Goal: Check status

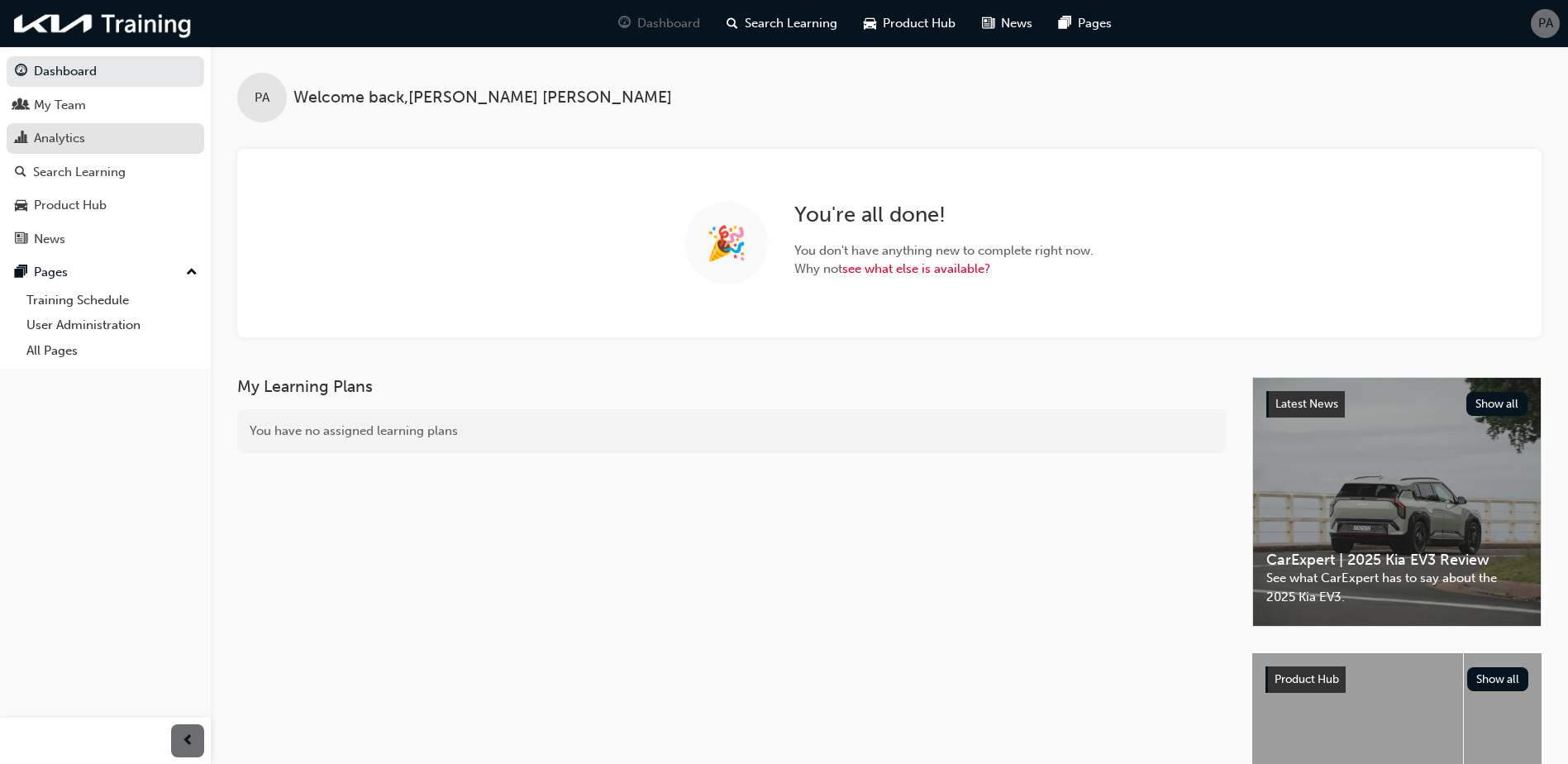
click at [88, 149] on link "Analytics" at bounding box center [105, 138] width 197 height 31
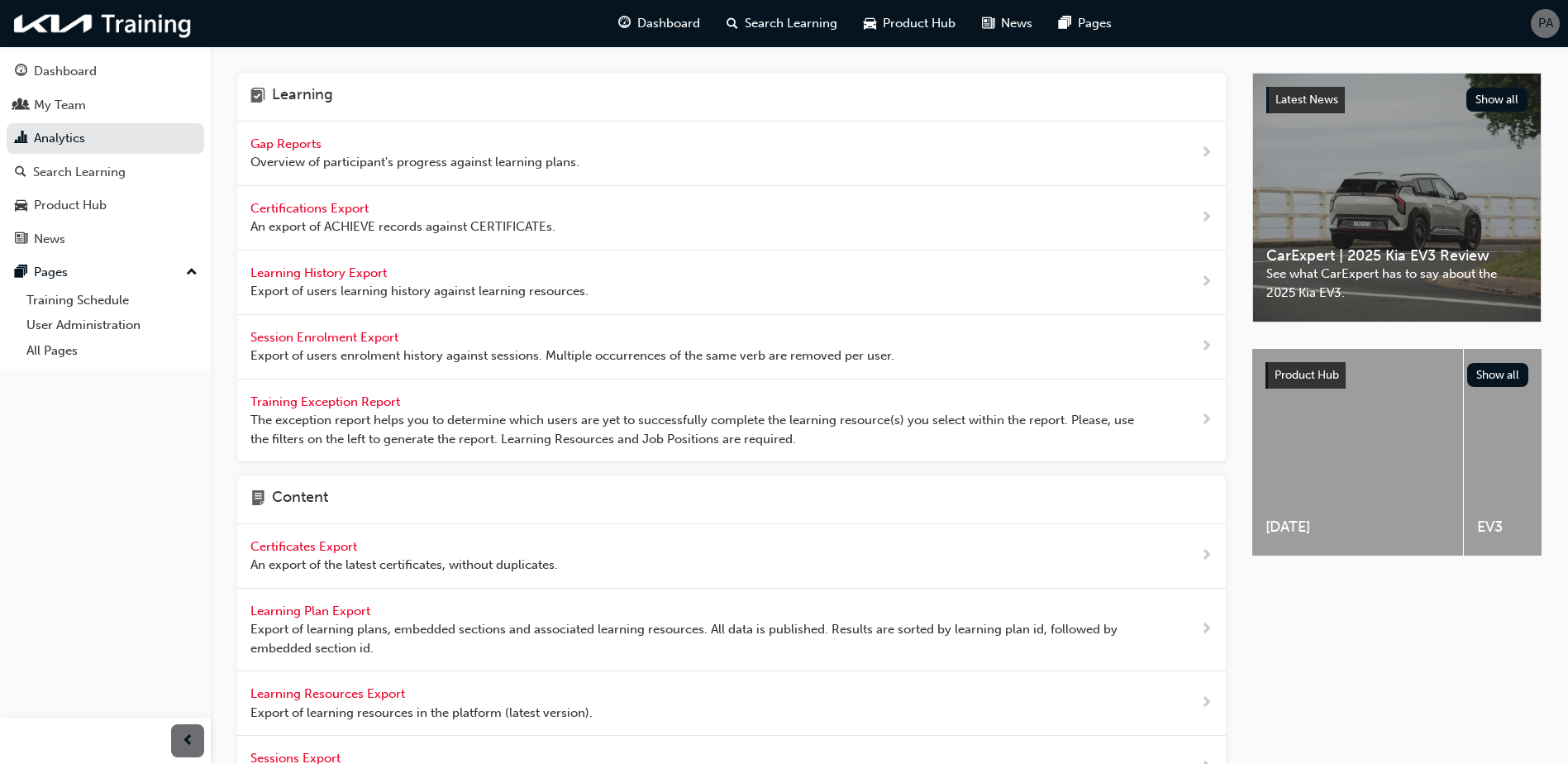
click at [266, 148] on span "Gap Reports" at bounding box center [287, 144] width 74 height 15
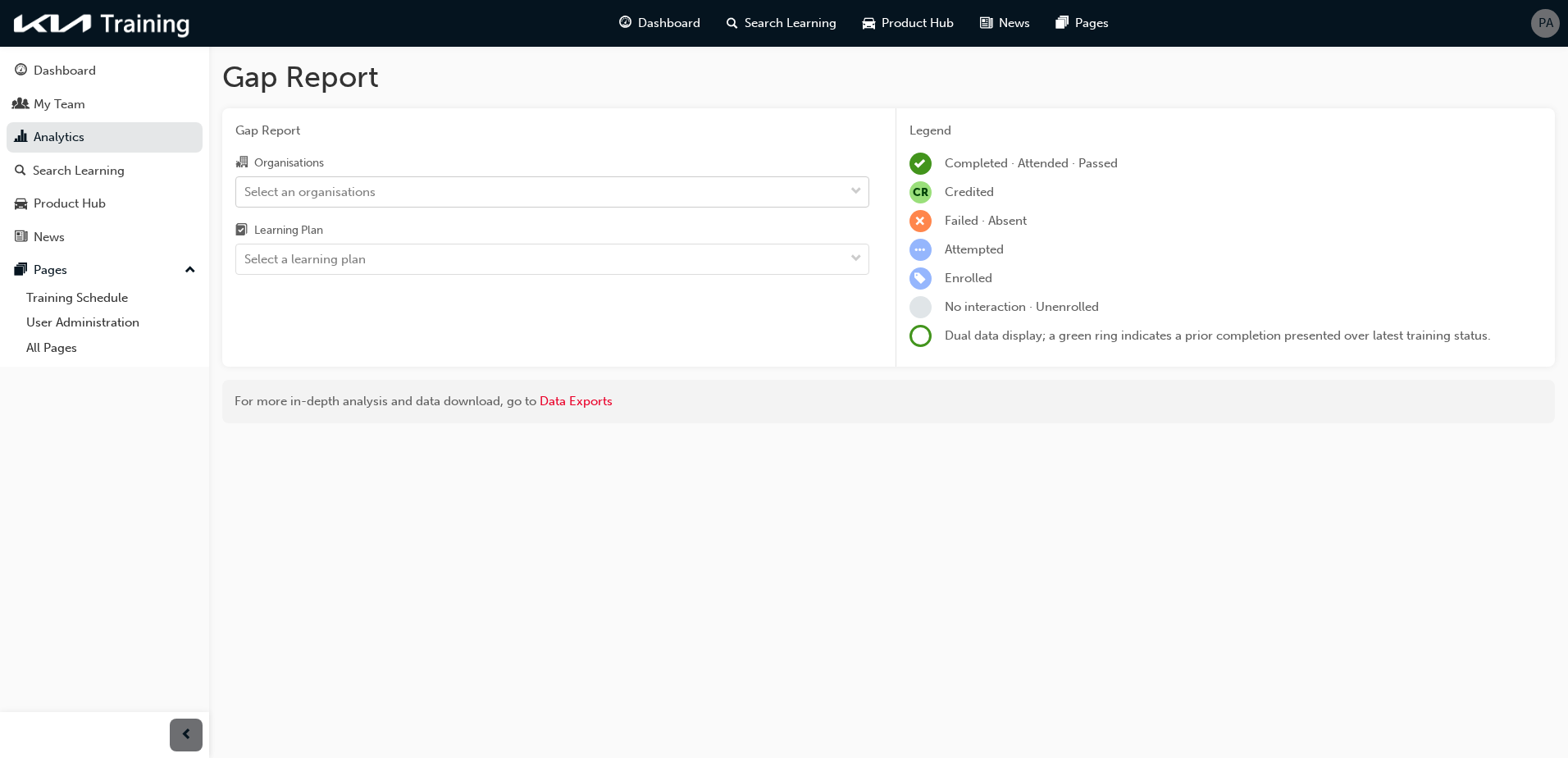
click at [301, 184] on div "Select an organisations" at bounding box center [309, 191] width 131 height 19
click at [246, 184] on input "Organisations Select an organisations" at bounding box center [245, 190] width 2 height 14
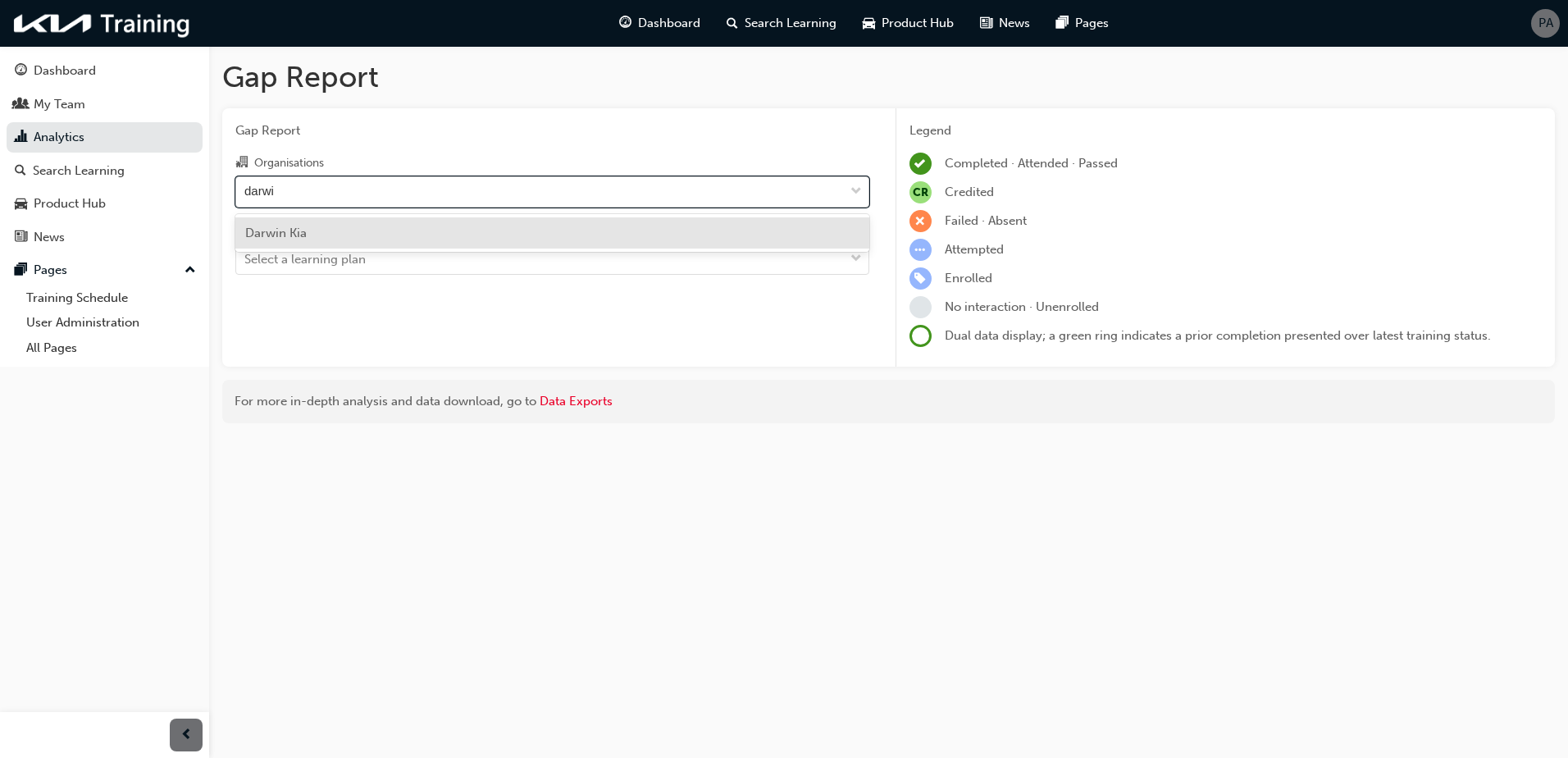
type input "darwin"
click at [305, 232] on span "Darwin Kia" at bounding box center [276, 233] width 62 height 15
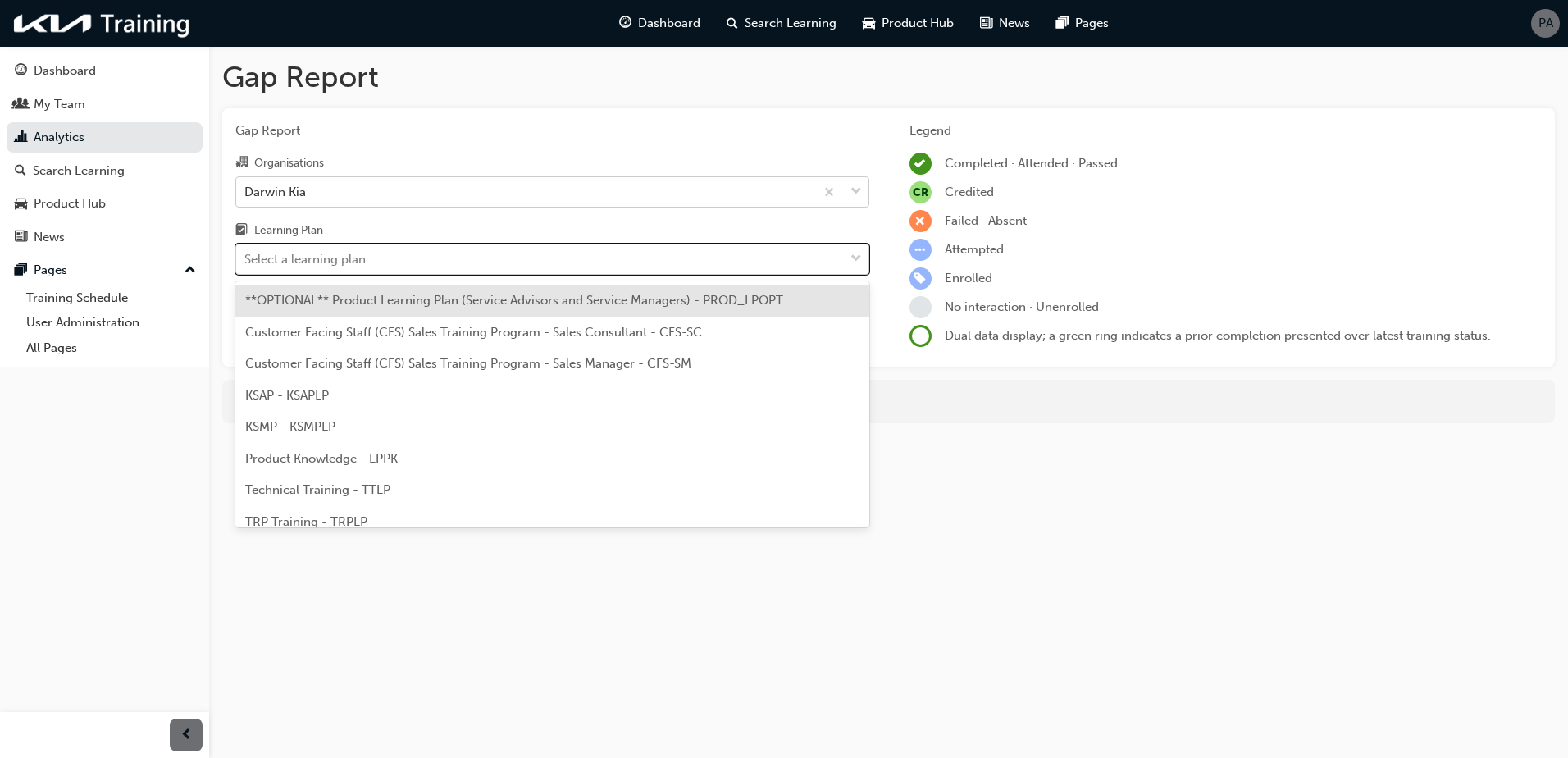
click at [322, 255] on div "Select a learning plan" at bounding box center [305, 259] width 121 height 19
click at [246, 255] on input "Learning Plan option **OPTIONAL** Product Learning Plan (Service Advisors and S…" at bounding box center [245, 258] width 2 height 14
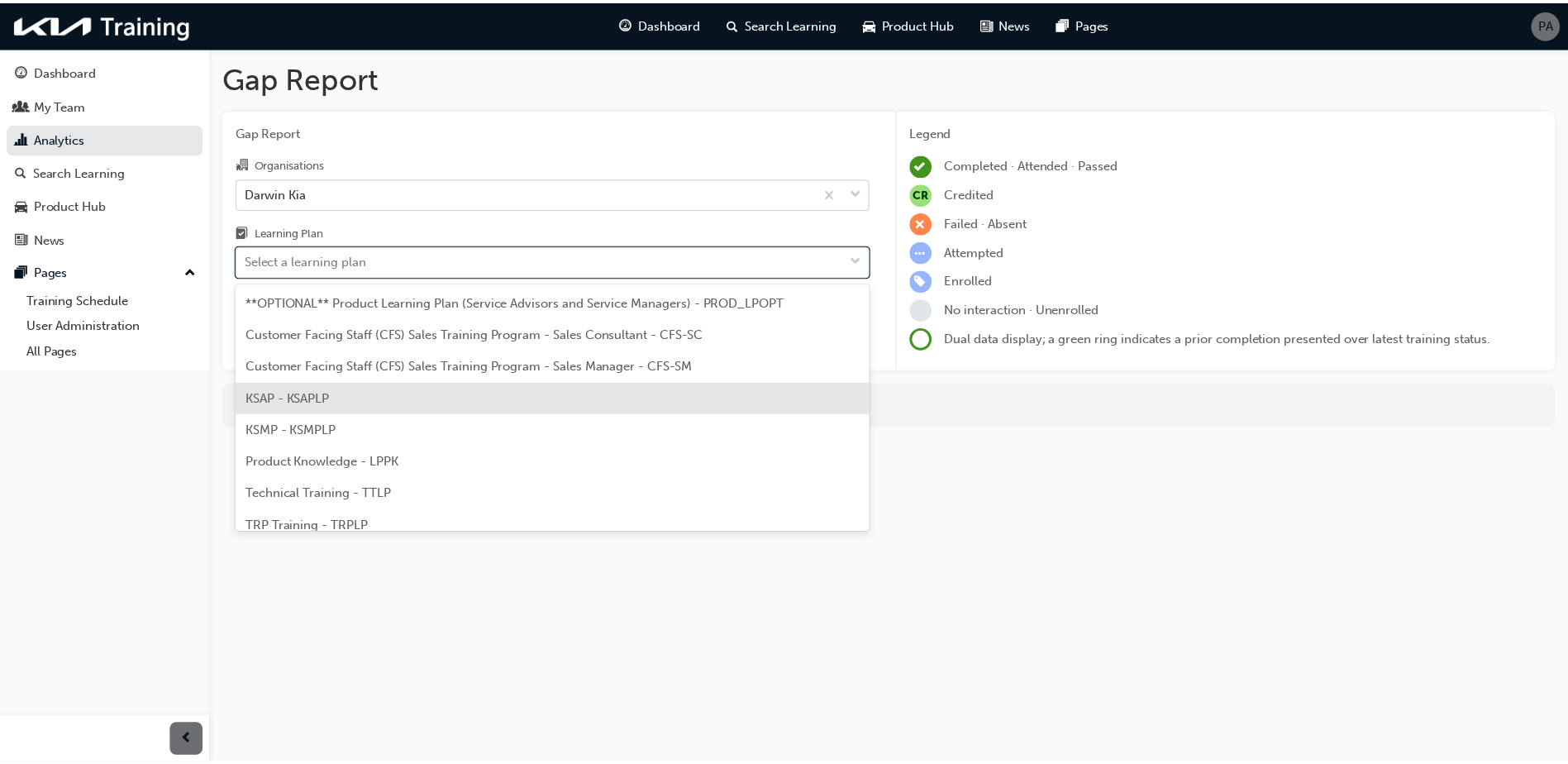
scroll to position [45, 0]
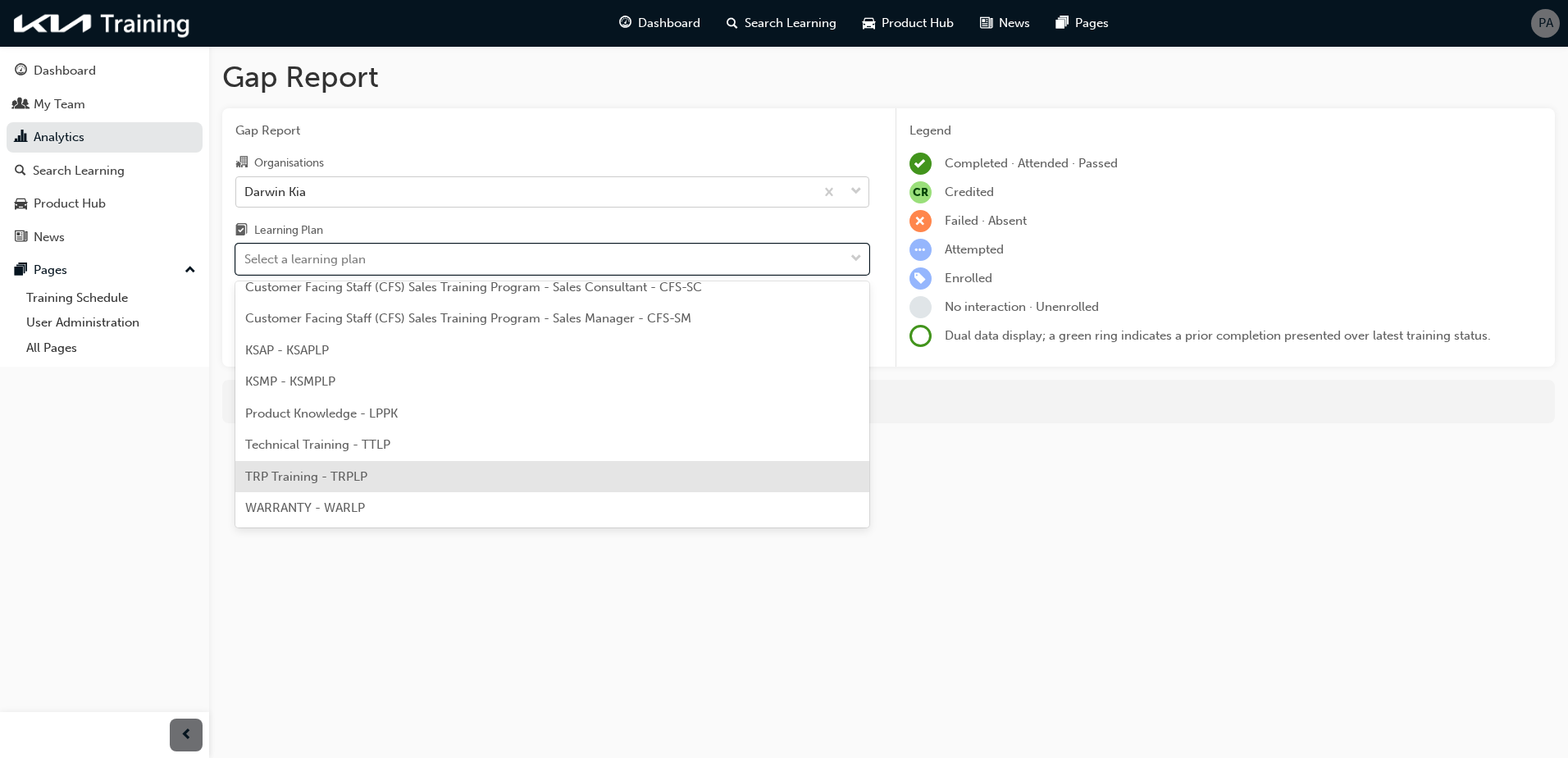
click at [348, 465] on div "TRP Training - TRPLP" at bounding box center [553, 477] width 634 height 32
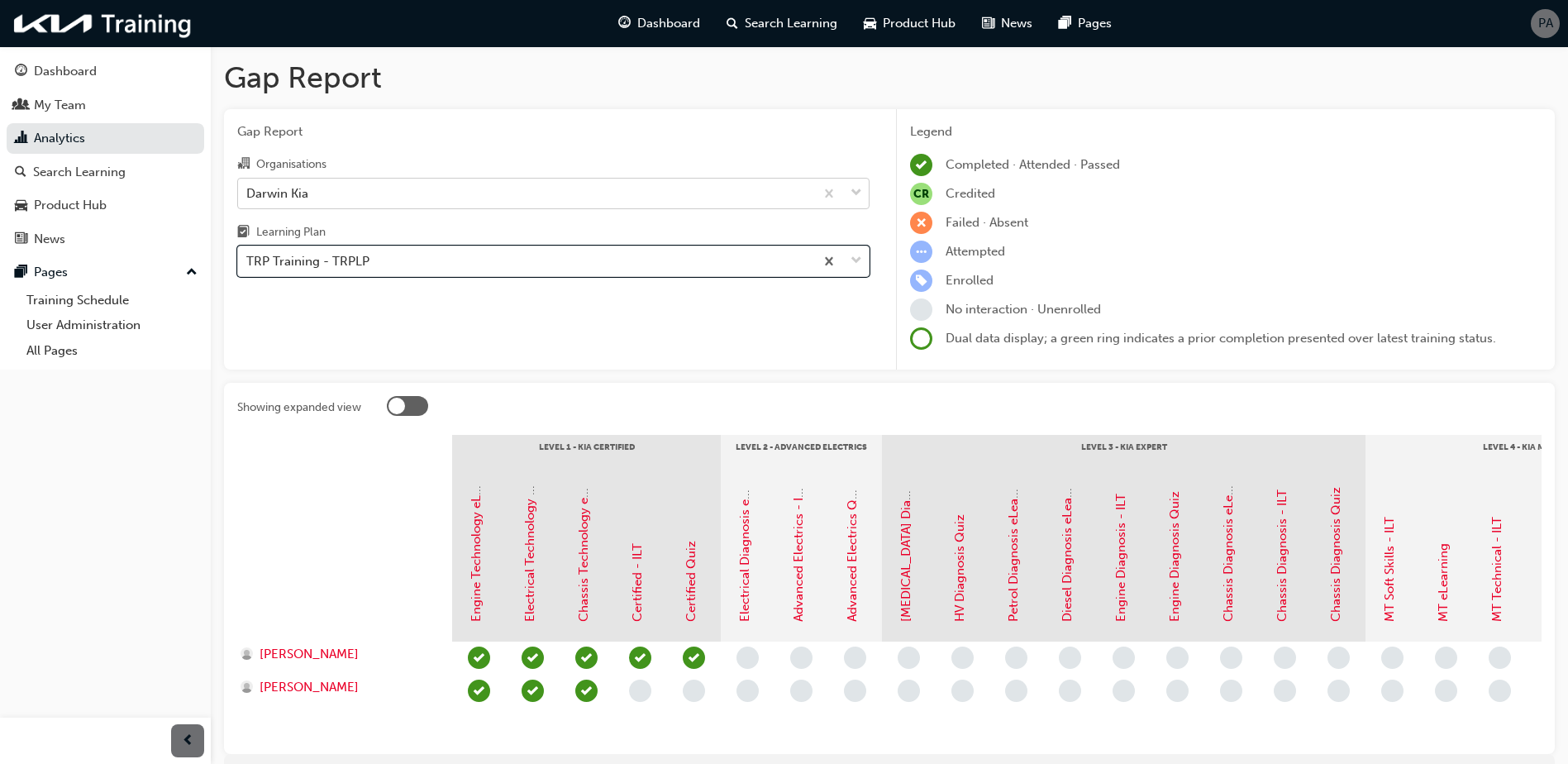
click at [639, 658] on span "learningRecordVerb_ATTEND-icon" at bounding box center [641, 658] width 23 height 23
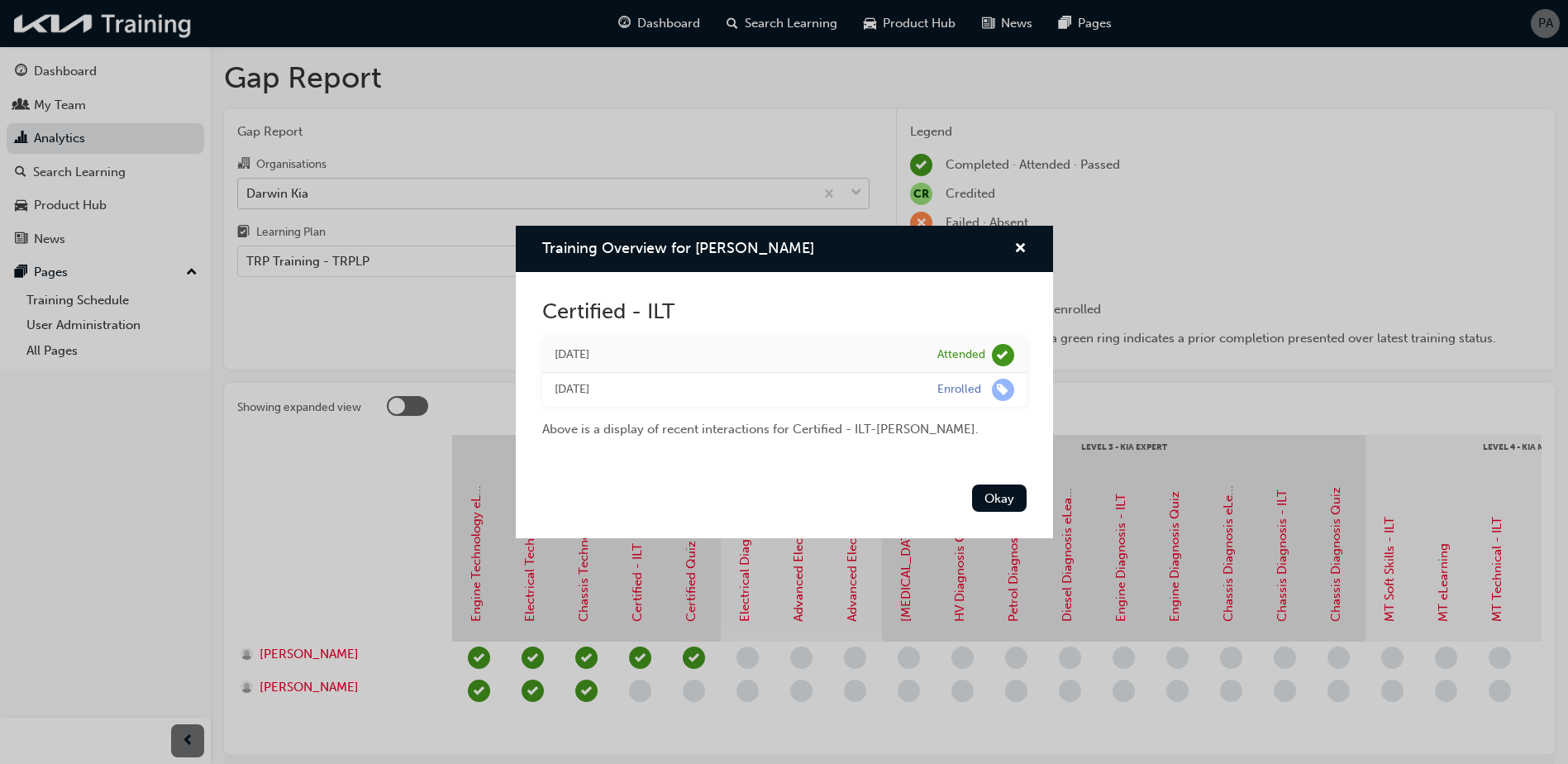
drag, startPoint x: 561, startPoint y: 354, endPoint x: 652, endPoint y: 354, distance: 91.0
click at [652, 354] on div "[DATE]" at bounding box center [733, 355] width 358 height 19
click at [992, 492] on button "Okay" at bounding box center [1000, 498] width 54 height 27
